Goal: Information Seeking & Learning: Learn about a topic

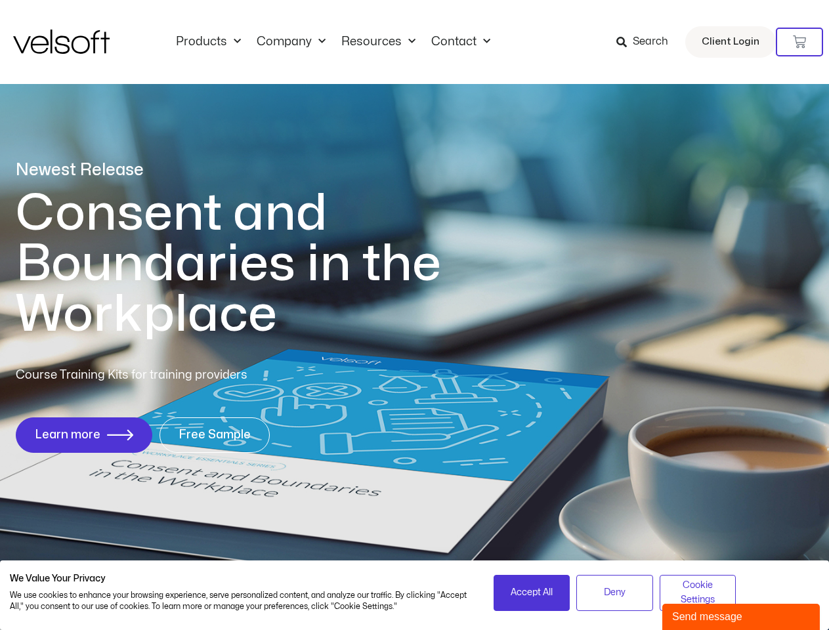
click at [414, 315] on h1 "Consent and Boundaries in the Workplace" at bounding box center [255, 264] width 479 height 152
click at [800, 42] on icon at bounding box center [799, 41] width 13 height 13
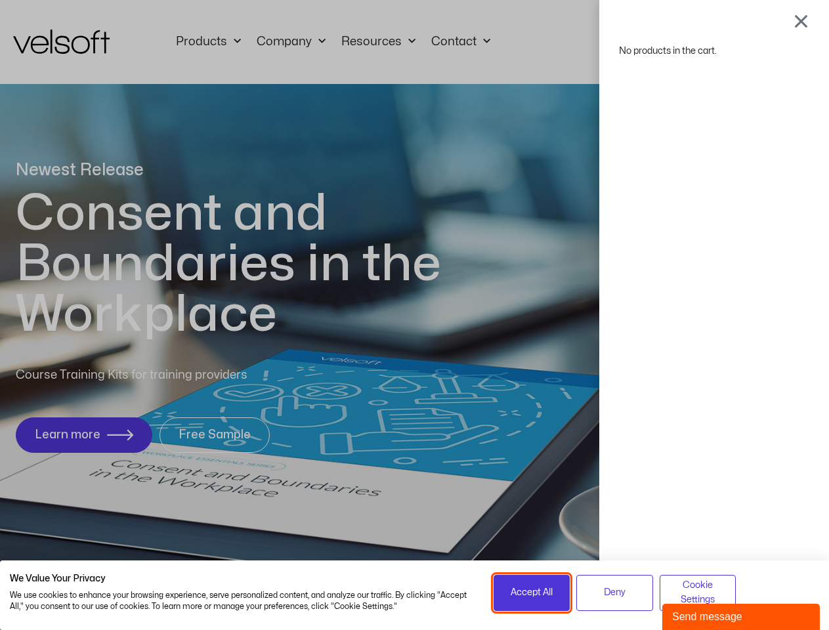
click at [532, 593] on span "Accept All" at bounding box center [532, 593] width 42 height 14
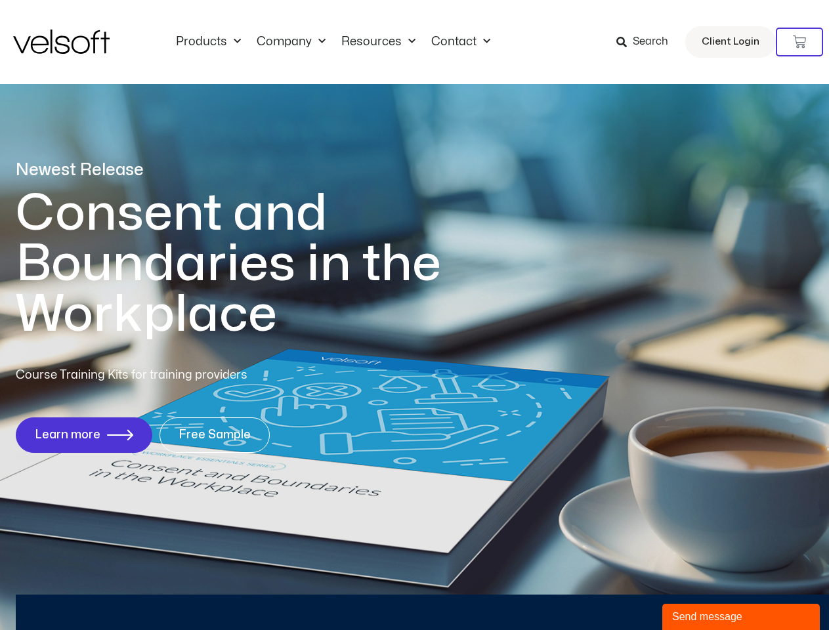
click at [415, 315] on div "No products in the cart." at bounding box center [415, 315] width 0 height 0
click at [741, 617] on div "Send message" at bounding box center [741, 617] width 138 height 16
